Goal: Information Seeking & Learning: Learn about a topic

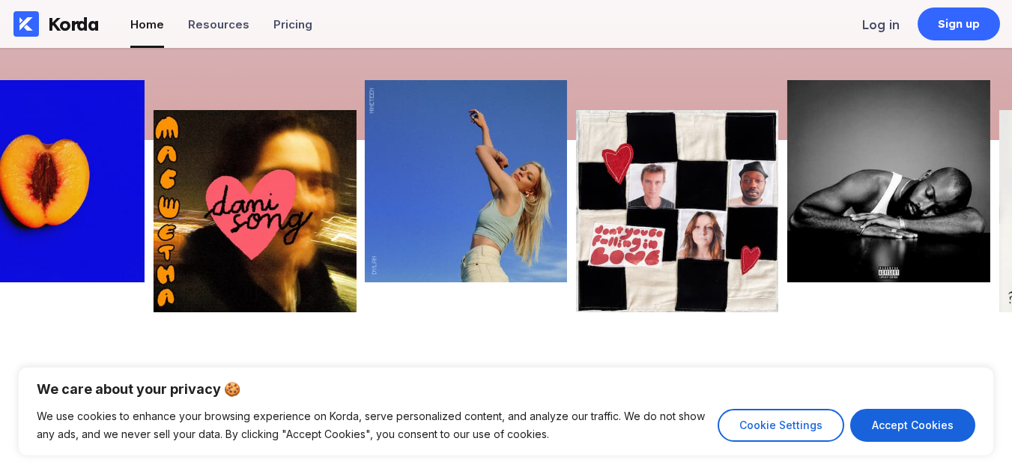
scroll to position [433, 0]
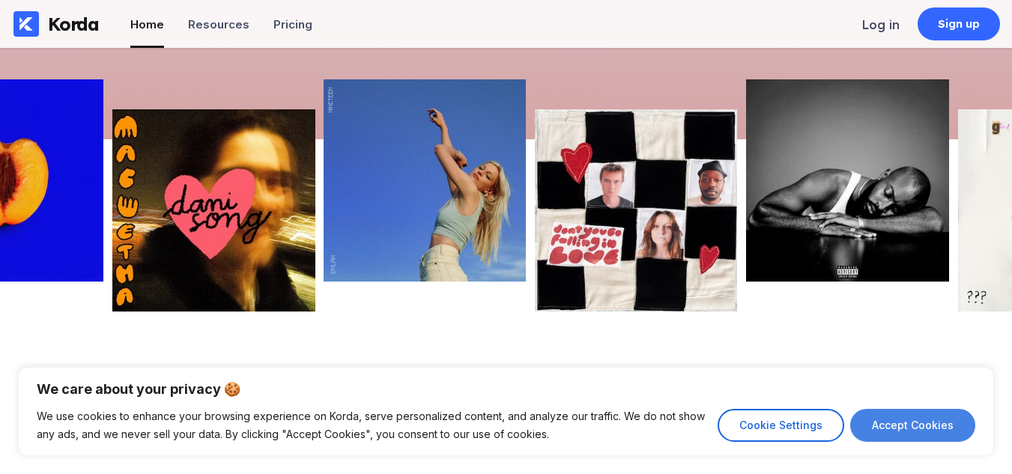
click at [909, 422] on button "Accept Cookies" at bounding box center [912, 425] width 125 height 33
checkbox input "true"
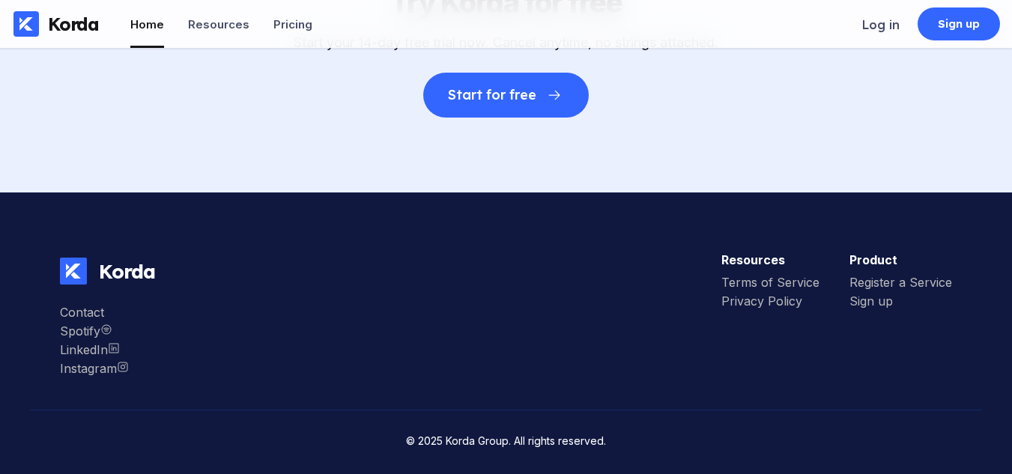
scroll to position [4091, 0]
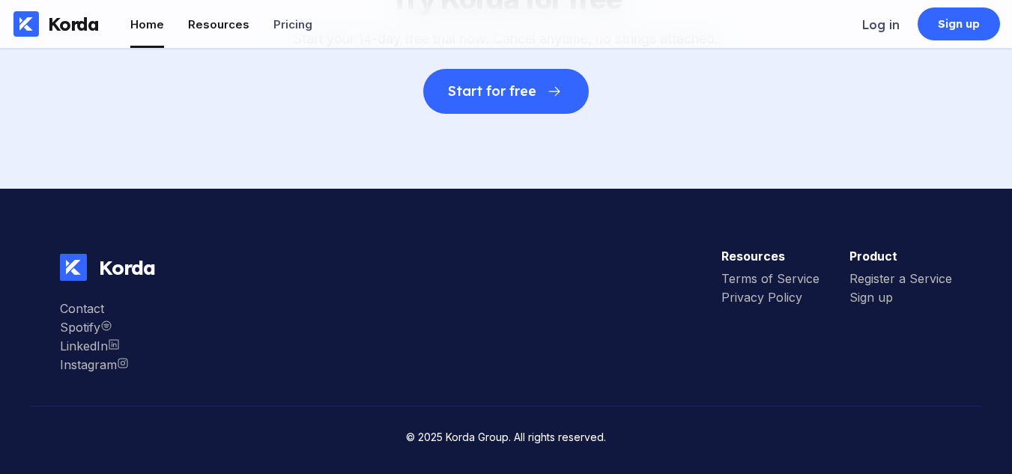
click at [199, 31] on li "Resources" at bounding box center [218, 24] width 61 height 48
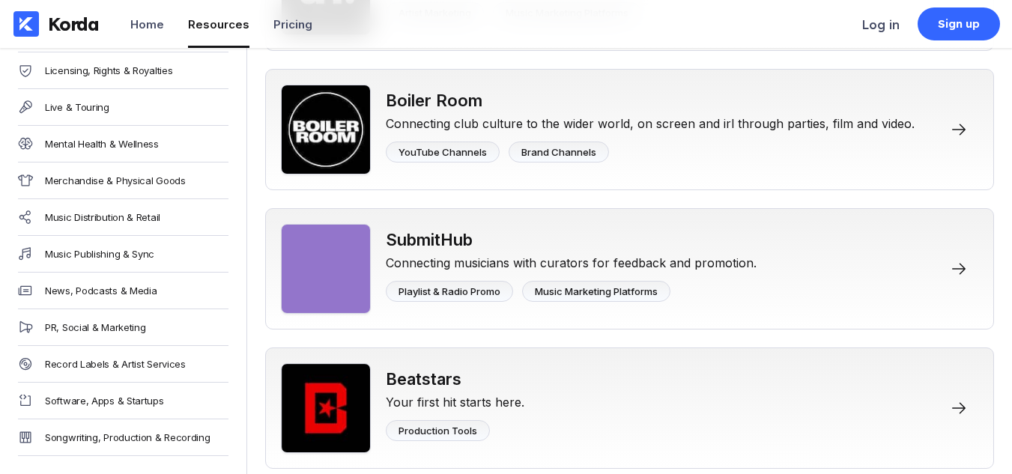
scroll to position [513, 0]
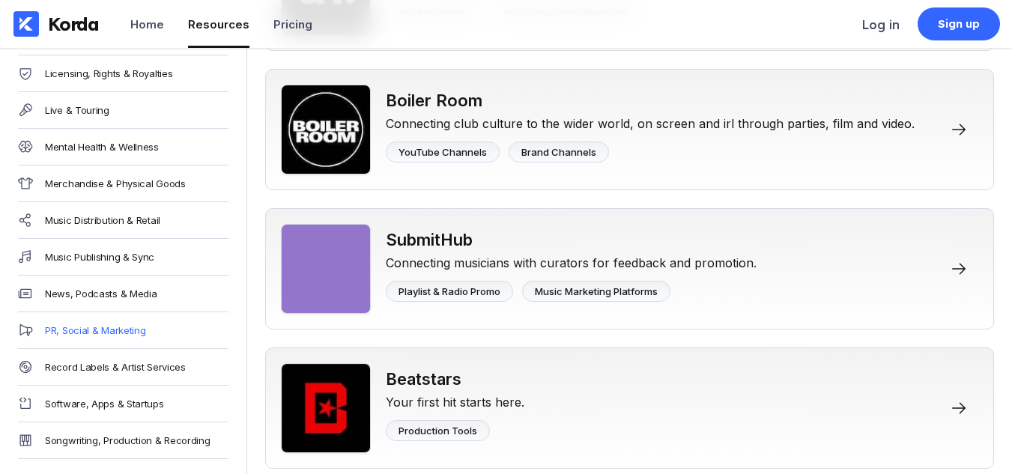
click at [121, 327] on div "PR, Social & Marketing" at bounding box center [95, 330] width 100 height 12
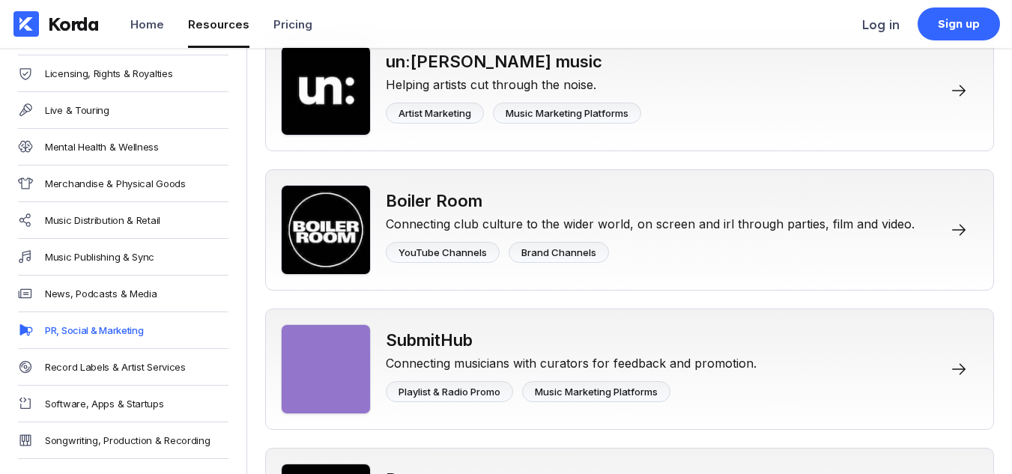
scroll to position [1952, 0]
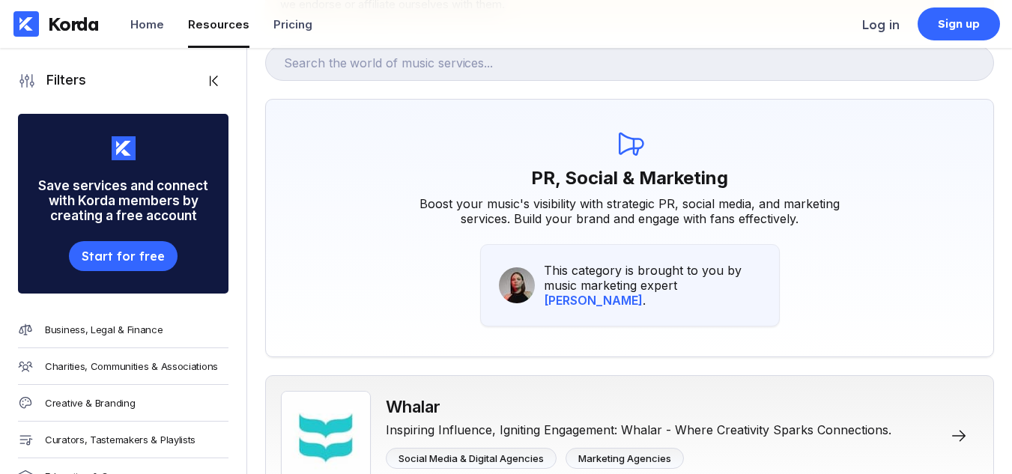
scroll to position [164, 0]
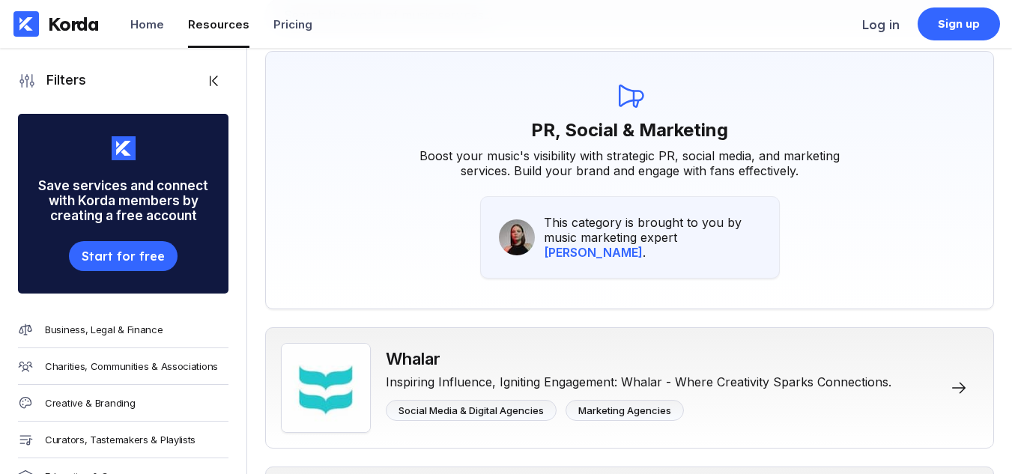
click at [50, 28] on div "Korda" at bounding box center [73, 24] width 51 height 22
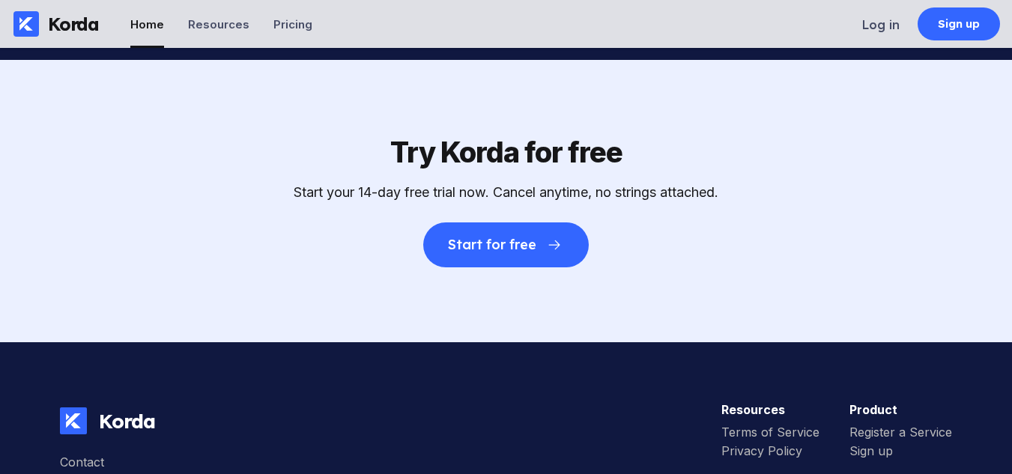
scroll to position [4091, 0]
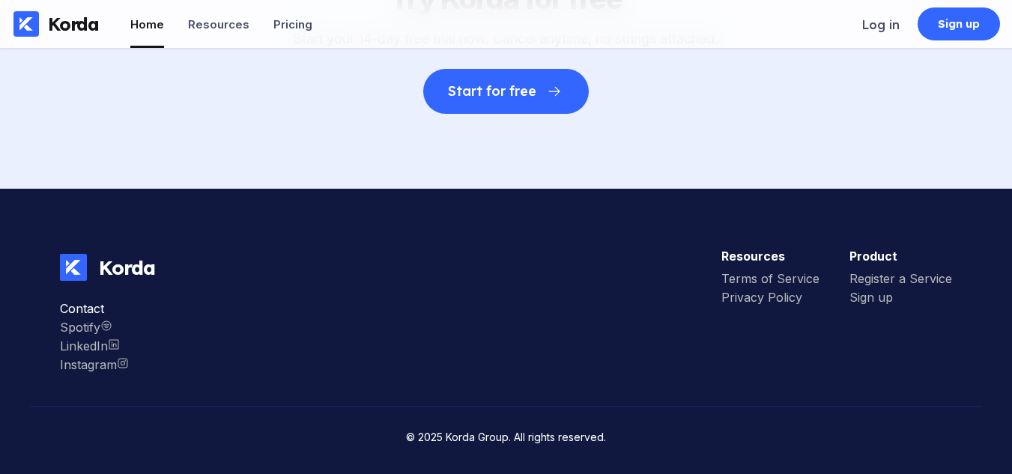
click at [82, 303] on div "Contact" at bounding box center [94, 308] width 69 height 15
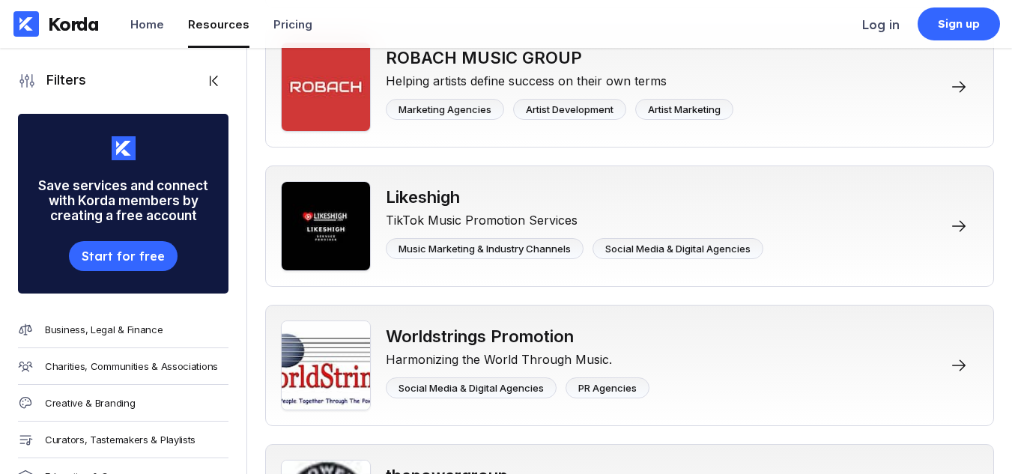
scroll to position [164, 0]
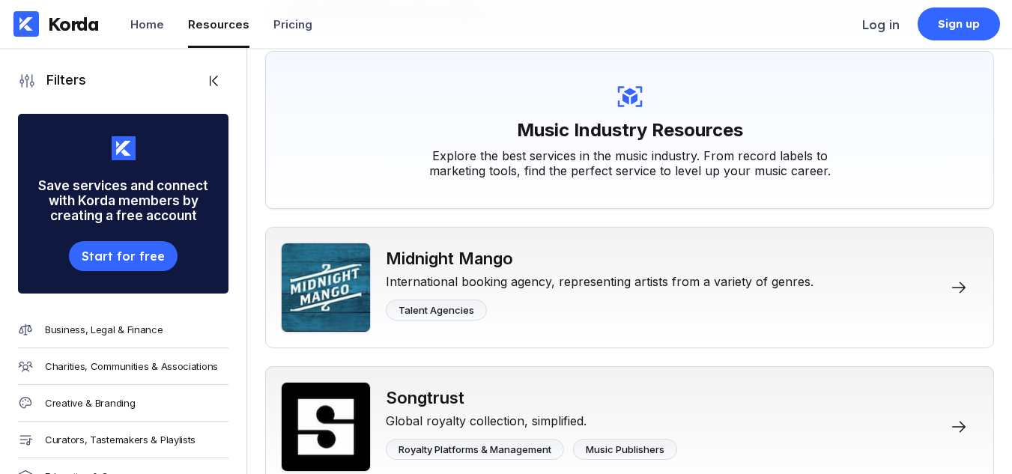
scroll to position [1861, 0]
